Goal: Task Accomplishment & Management: Manage account settings

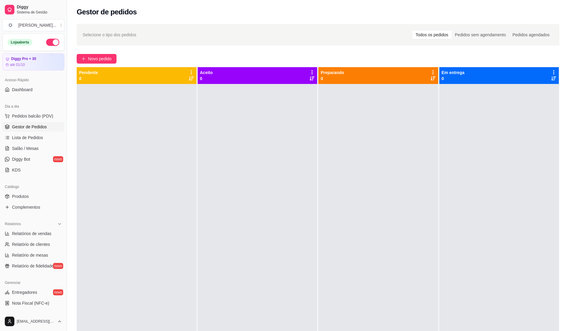
scroll to position [40, 0]
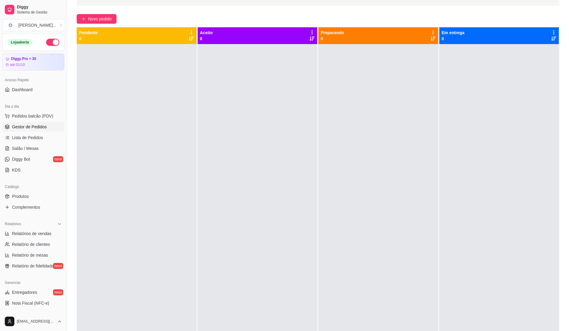
click at [49, 41] on button "button" at bounding box center [52, 42] width 13 height 7
click at [37, 233] on span "Relatórios de vendas" at bounding box center [32, 233] width 40 height 6
select select "ALL"
select select "0"
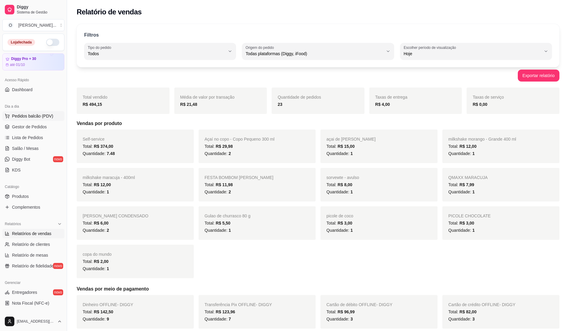
click at [25, 114] on span "Pedidos balcão (PDV)" at bounding box center [32, 116] width 41 height 6
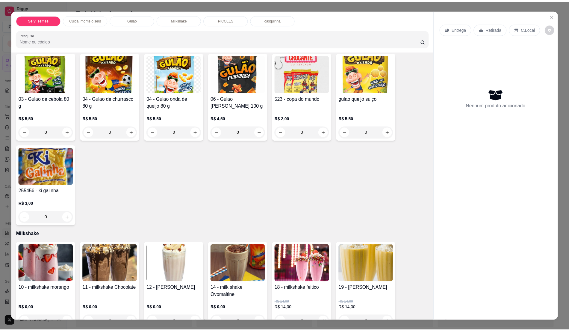
scroll to position [360, 0]
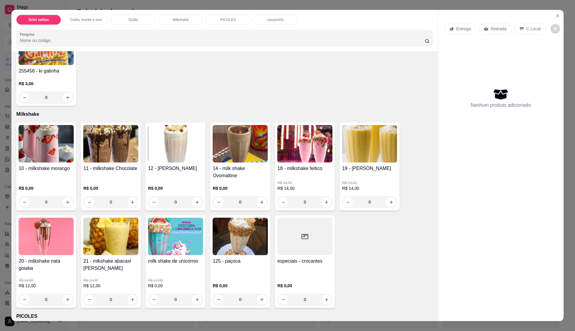
click at [52, 155] on img at bounding box center [46, 143] width 55 height 37
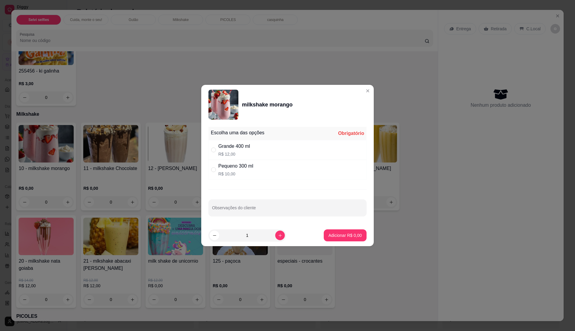
click at [229, 153] on p "R$ 12,00" at bounding box center [234, 154] width 32 height 6
radio input "true"
click at [351, 234] on p "Adicionar R$ 12,00" at bounding box center [344, 235] width 36 height 6
type input "1"
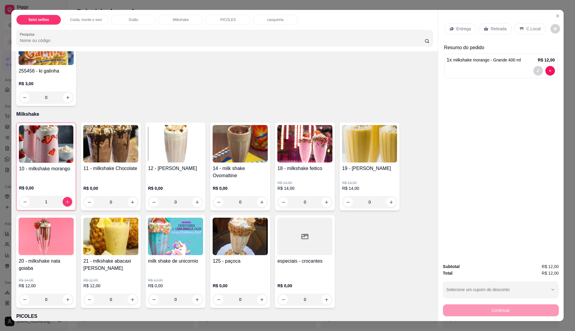
click at [529, 27] on p "C.Local" at bounding box center [534, 29] width 14 height 6
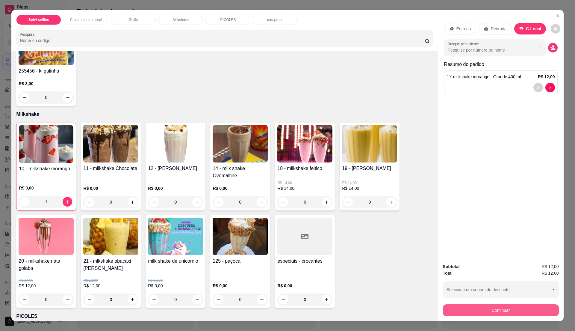
click at [461, 306] on button "Continuar" at bounding box center [501, 310] width 116 height 12
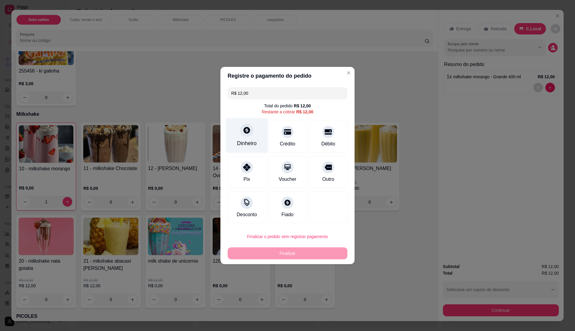
click at [232, 143] on div "Dinheiro" at bounding box center [247, 135] width 42 height 35
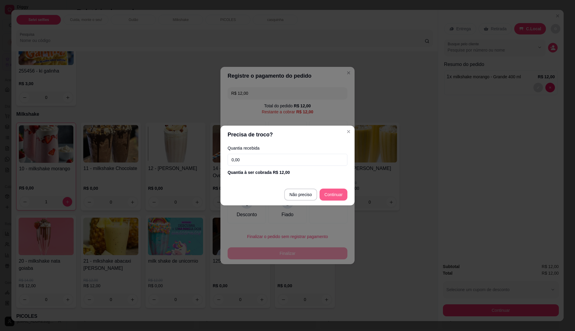
type input "R$ 0,00"
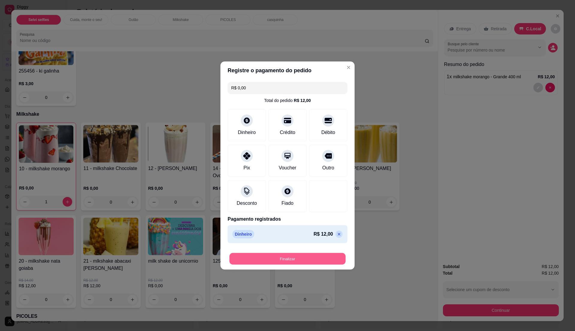
click at [298, 258] on button "Finalizar" at bounding box center [288, 259] width 116 height 12
type input "0"
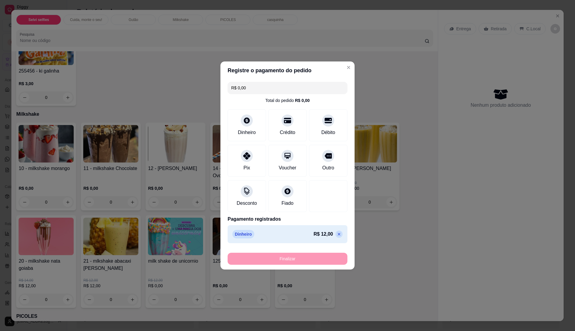
type input "-R$ 12,00"
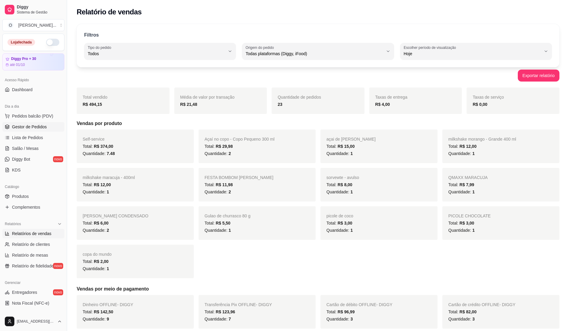
click at [35, 124] on span "Gestor de Pedidos" at bounding box center [29, 127] width 35 height 6
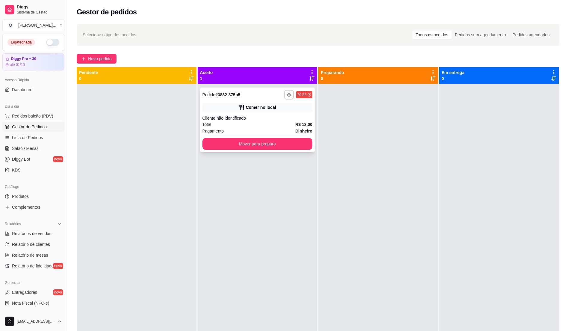
click at [248, 113] on div "**********" at bounding box center [257, 119] width 115 height 65
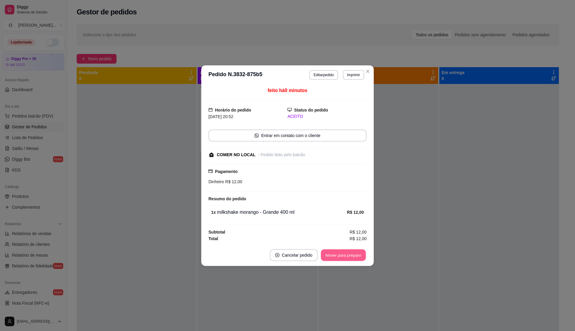
click at [329, 251] on button "Mover para preparo" at bounding box center [343, 255] width 45 height 12
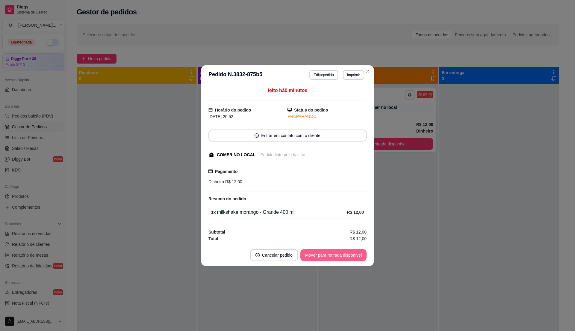
click at [329, 251] on button "Mover para retirada disponível" at bounding box center [334, 255] width 66 height 12
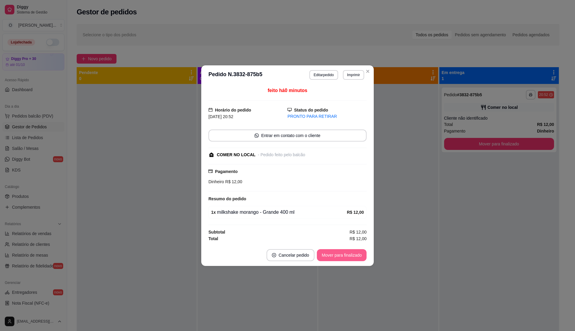
click at [329, 251] on button "Mover para finalizado" at bounding box center [342, 255] width 50 height 12
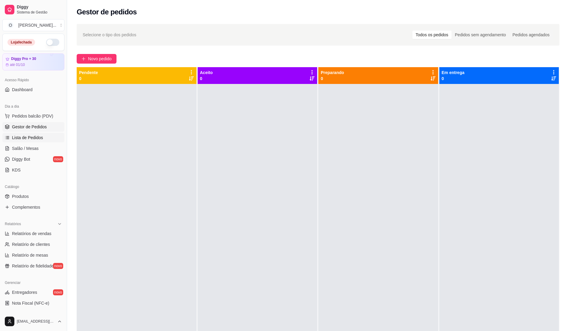
click at [25, 138] on span "Lista de Pedidos" at bounding box center [27, 138] width 31 height 6
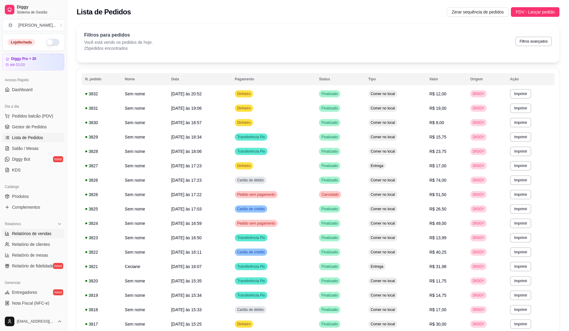
click at [49, 236] on span "Relatórios de vendas" at bounding box center [32, 233] width 40 height 6
select select "ALL"
select select "0"
